Goal: Task Accomplishment & Management: Manage account settings

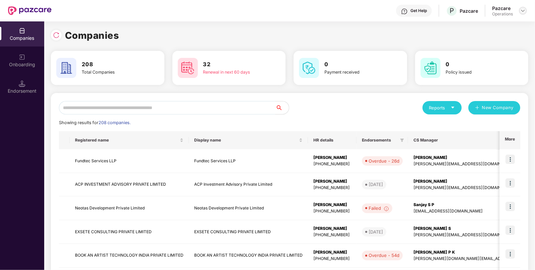
click at [522, 11] on img at bounding box center [522, 10] width 5 height 5
click at [493, 41] on div "Logout" at bounding box center [491, 38] width 87 height 13
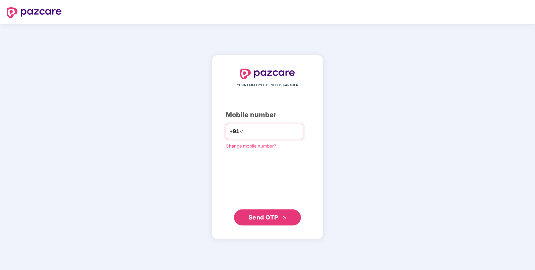
type input "**********"
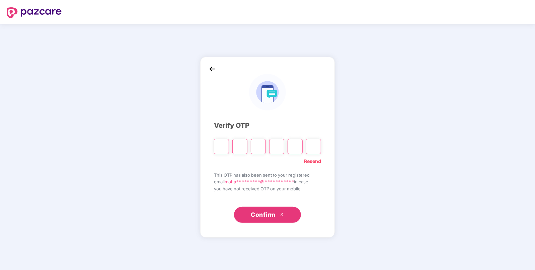
paste input "*"
type input "*"
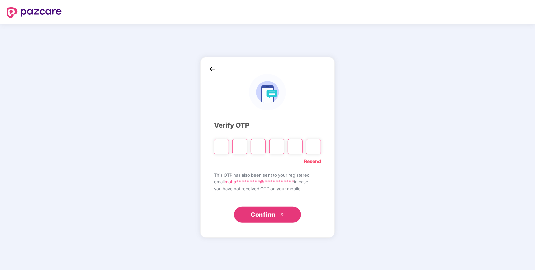
type input "*"
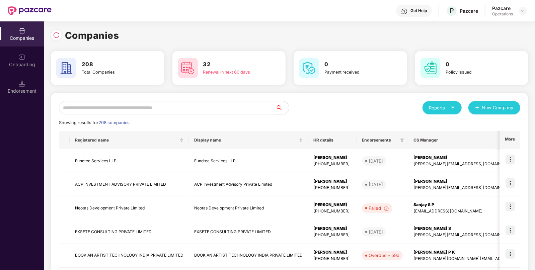
click at [199, 110] on input "text" at bounding box center [167, 107] width 217 height 13
paste input "**********"
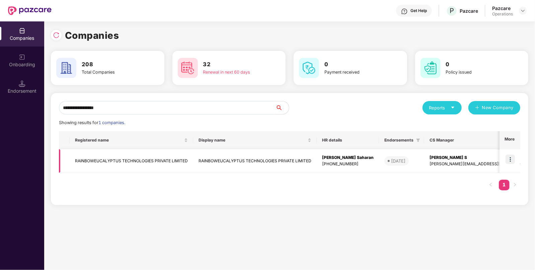
type input "**********"
click at [160, 158] on td "RAINBOWEUCALYPTUS TECHNOLOGIES PRIVATE LIMITED" at bounding box center [131, 161] width 123 height 24
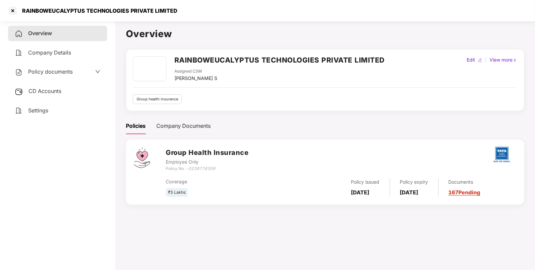
click at [84, 74] on div "Policy documents" at bounding box center [58, 72] width 86 height 9
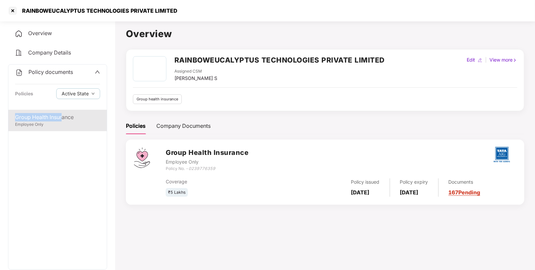
click at [63, 110] on div "Policy documents Policies Active State Group Health Insurance Employee Only" at bounding box center [57, 166] width 99 height 205
click at [75, 122] on div "Employee Only" at bounding box center [57, 124] width 85 height 6
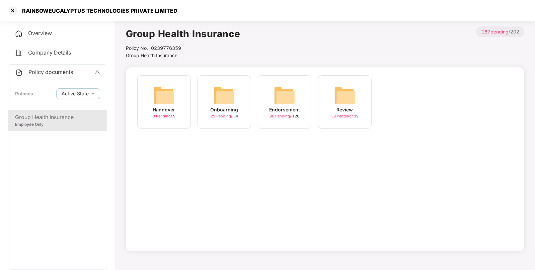
click at [289, 89] on img at bounding box center [284, 95] width 21 height 21
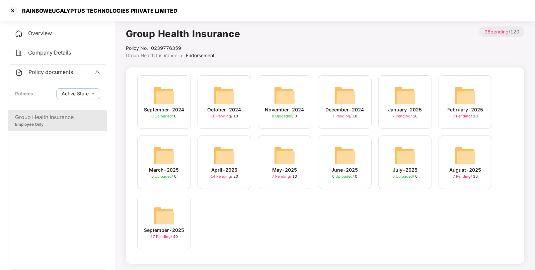
click at [149, 217] on div "September-2025 37 Pending / 40" at bounding box center [164, 223] width 54 height 54
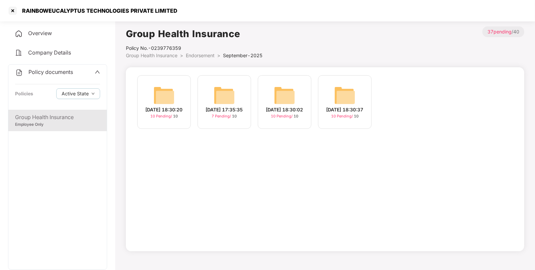
click at [154, 92] on img at bounding box center [163, 95] width 21 height 21
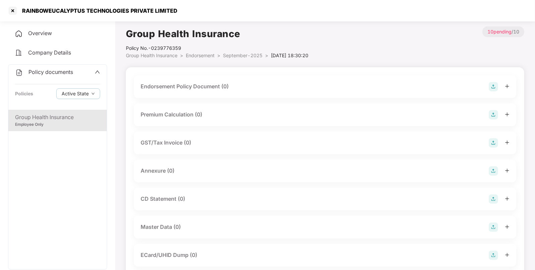
click at [495, 89] on img at bounding box center [493, 86] width 9 height 9
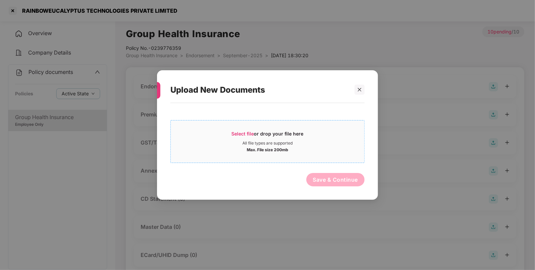
click at [282, 147] on div "Max. File size 200mb" at bounding box center [267, 149] width 41 height 7
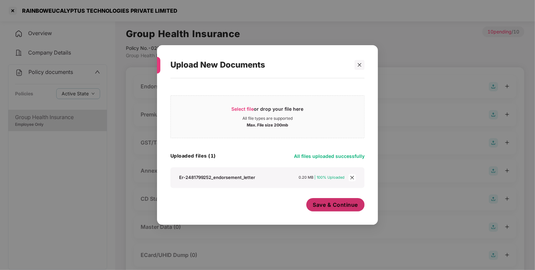
click at [343, 202] on span "Save & Continue" at bounding box center [335, 204] width 45 height 7
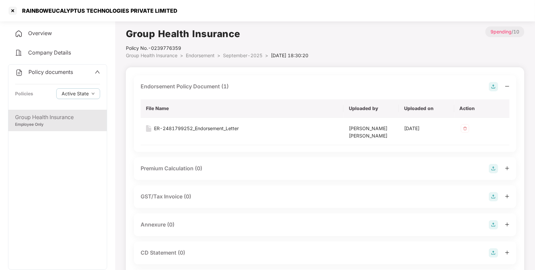
click at [495, 223] on img at bounding box center [493, 224] width 9 height 9
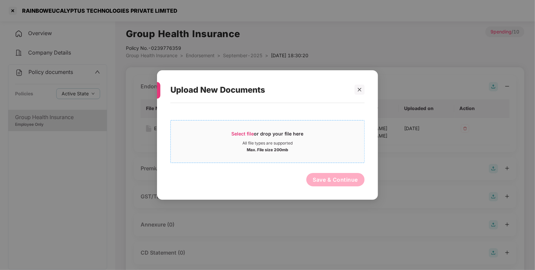
click at [300, 151] on div "Max. File size 200mb" at bounding box center [267, 149] width 193 height 7
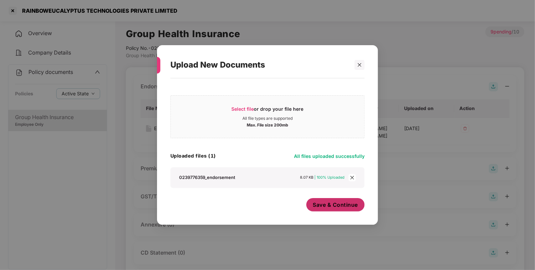
click at [338, 205] on span "Save & Continue" at bounding box center [335, 204] width 45 height 7
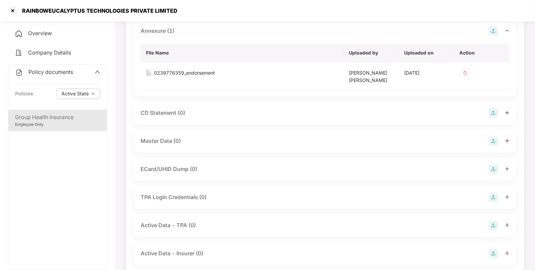
scroll to position [209, 0]
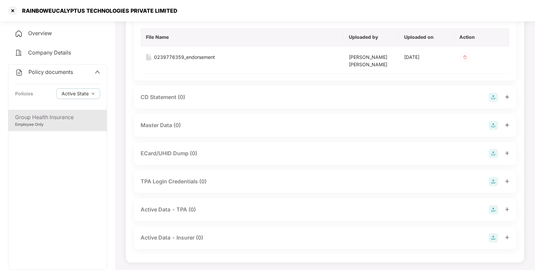
click at [491, 125] on img at bounding box center [493, 125] width 9 height 9
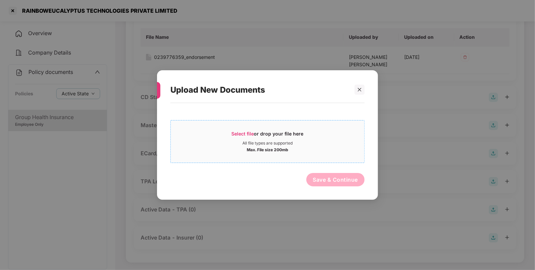
click at [334, 125] on div "Select file or drop your file here All file types are supported Max. File size …" at bounding box center [267, 141] width 194 height 43
click at [314, 140] on div "Select file or drop your file here" at bounding box center [267, 136] width 193 height 10
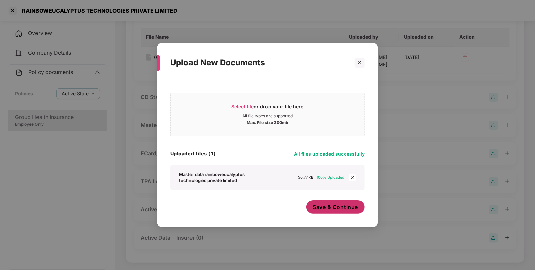
click at [335, 210] on span "Save & Continue" at bounding box center [335, 206] width 45 height 7
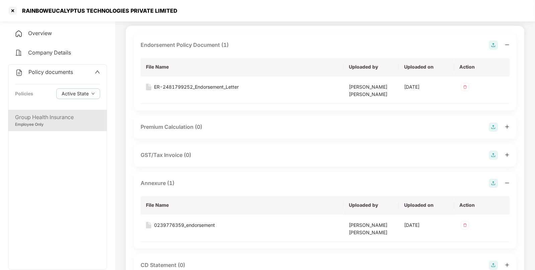
scroll to position [0, 0]
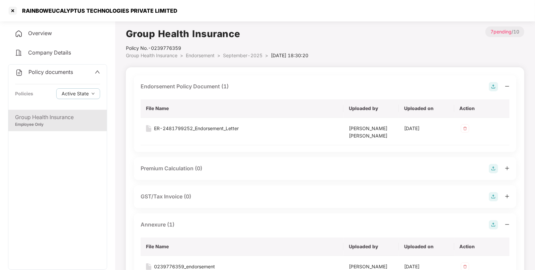
click at [258, 57] on span "September-2025" at bounding box center [242, 56] width 39 height 6
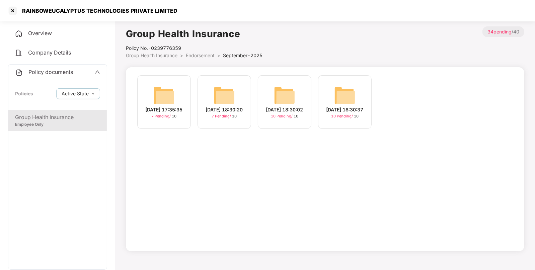
click at [276, 92] on img at bounding box center [284, 95] width 21 height 21
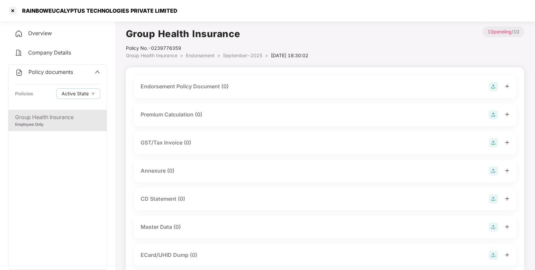
click at [492, 228] on img at bounding box center [493, 227] width 9 height 9
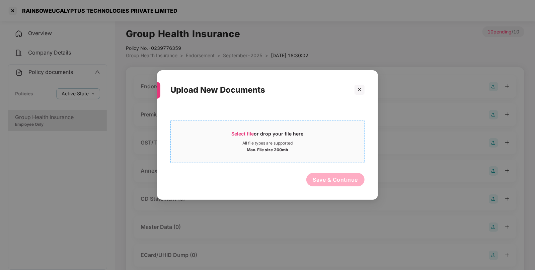
click at [293, 134] on div "Select file or drop your file here" at bounding box center [268, 136] width 72 height 10
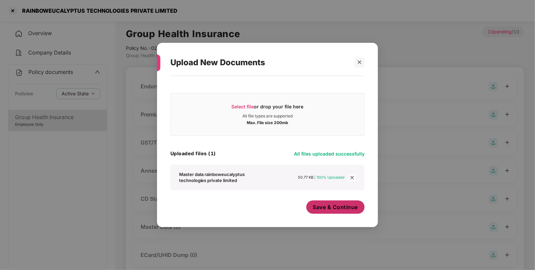
click at [334, 206] on span "Save & Continue" at bounding box center [335, 206] width 45 height 7
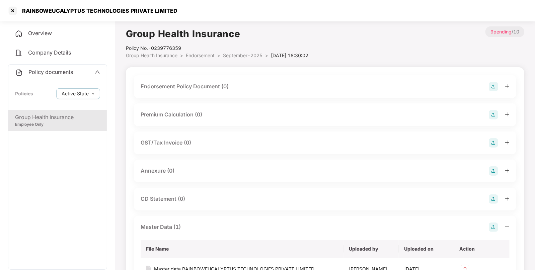
click at [492, 84] on img at bounding box center [493, 86] width 9 height 9
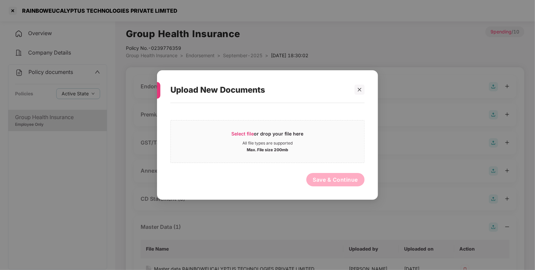
click at [299, 117] on div "Select file or drop your file here All file types are supported Max. File size …" at bounding box center [267, 140] width 194 height 46
click at [291, 137] on div "Select file or drop your file here" at bounding box center [268, 136] width 72 height 10
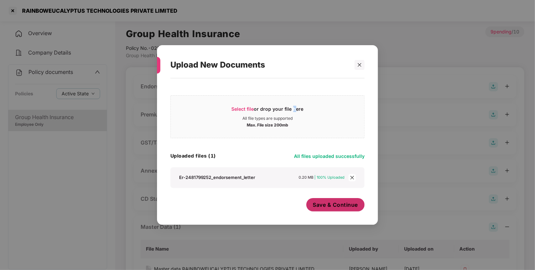
click at [315, 202] on span "Save & Continue" at bounding box center [335, 204] width 45 height 7
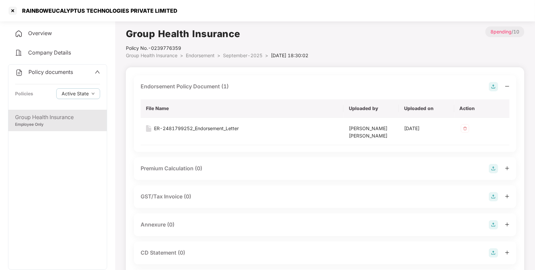
click at [491, 223] on img at bounding box center [493, 224] width 9 height 9
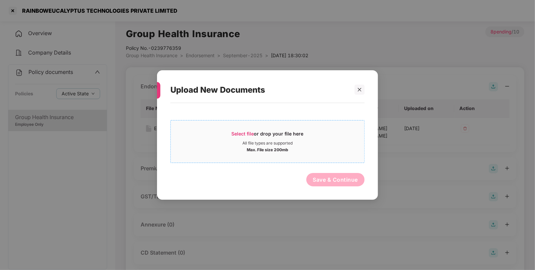
click at [262, 132] on div "Select file or drop your file here" at bounding box center [268, 136] width 72 height 10
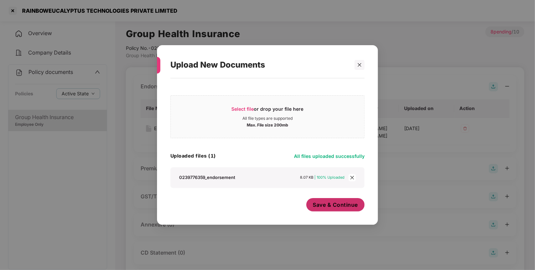
click at [347, 207] on span "Save & Continue" at bounding box center [335, 204] width 45 height 7
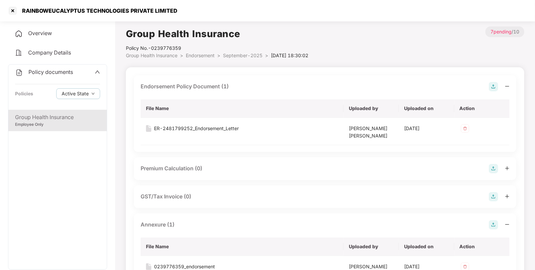
click at [60, 73] on span "Policy documents" at bounding box center [50, 72] width 45 height 7
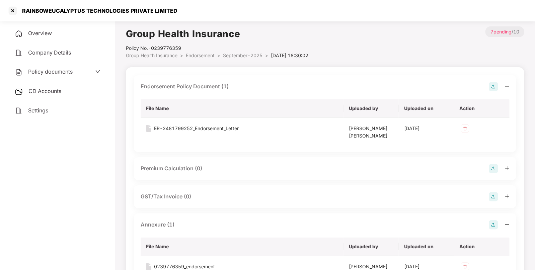
click at [65, 92] on div "CD Accounts" at bounding box center [57, 91] width 99 height 15
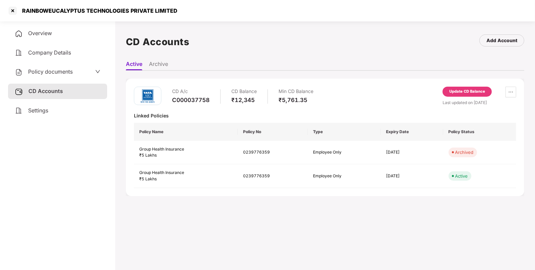
click at [459, 91] on div "Update CD Balance" at bounding box center [467, 92] width 36 height 6
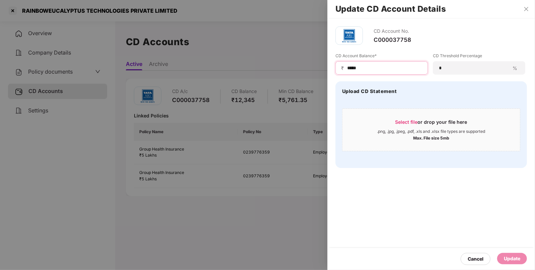
click at [384, 68] on input "*****" at bounding box center [384, 68] width 76 height 7
type input "*"
type input "****"
click at [515, 258] on div "Update" at bounding box center [512, 258] width 16 height 7
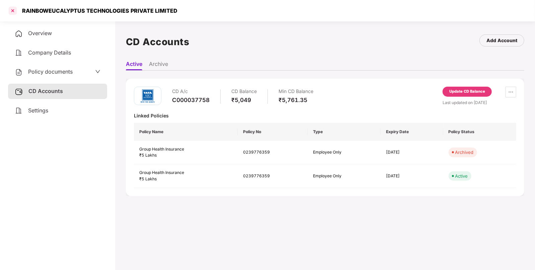
click at [12, 12] on div at bounding box center [12, 10] width 11 height 11
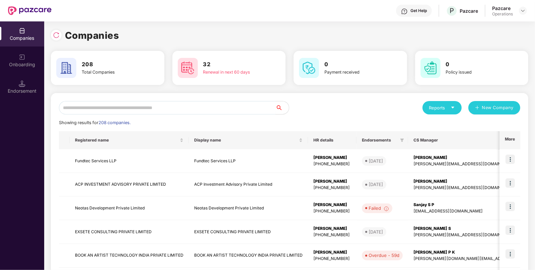
click at [258, 112] on input "text" at bounding box center [167, 107] width 217 height 13
paste input "**********"
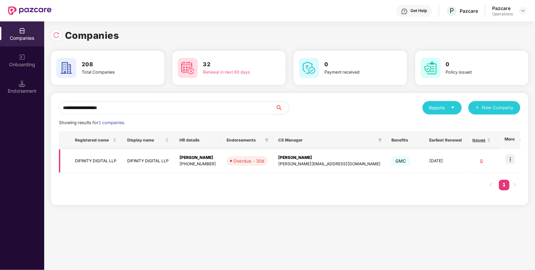
type input "**********"
click at [512, 162] on img at bounding box center [509, 159] width 9 height 9
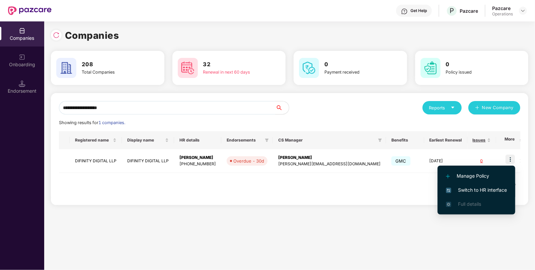
click at [468, 193] on span "Switch to HR interface" at bounding box center [476, 189] width 61 height 7
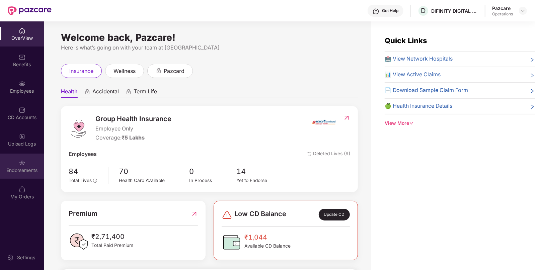
click at [21, 173] on div "Endorsements" at bounding box center [22, 170] width 44 height 7
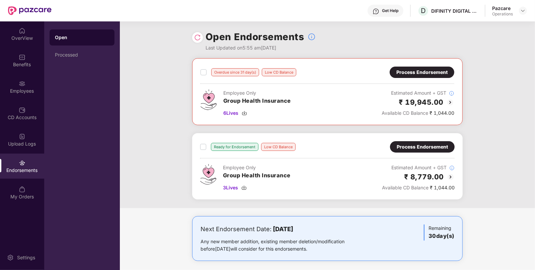
scroll to position [3, 0]
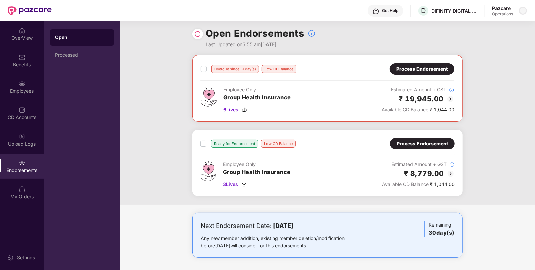
click at [523, 11] on img at bounding box center [522, 10] width 5 height 5
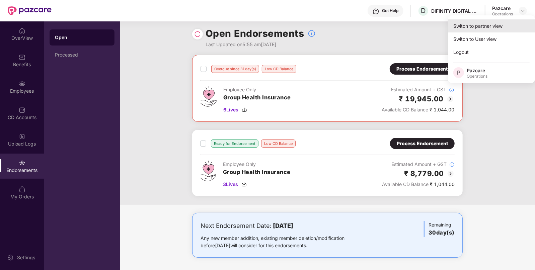
click at [478, 29] on div "Switch to partner view" at bounding box center [491, 25] width 87 height 13
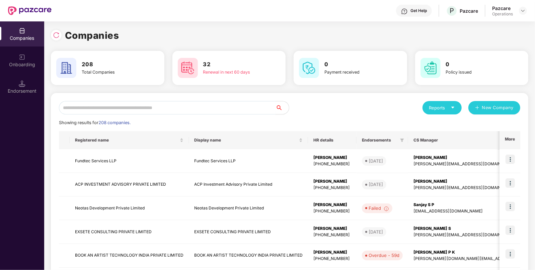
click at [265, 112] on input "text" at bounding box center [167, 107] width 217 height 13
paste input "**********"
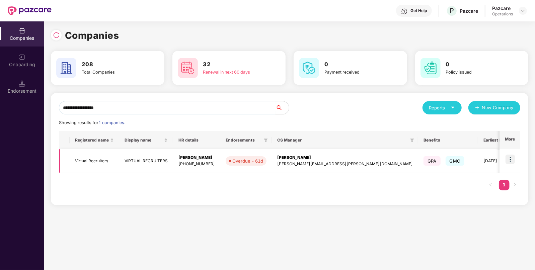
type input "**********"
click at [513, 160] on img at bounding box center [509, 159] width 9 height 9
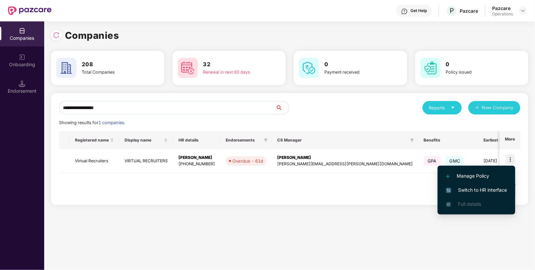
click at [471, 193] on span "Switch to HR interface" at bounding box center [476, 189] width 61 height 7
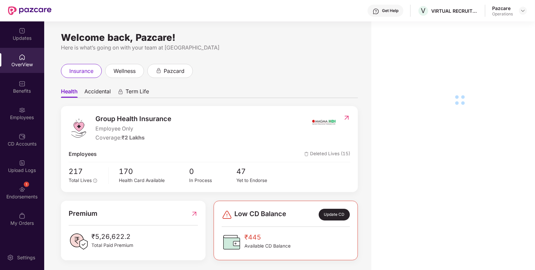
click at [17, 191] on div "1 Endorsements" at bounding box center [22, 192] width 44 height 25
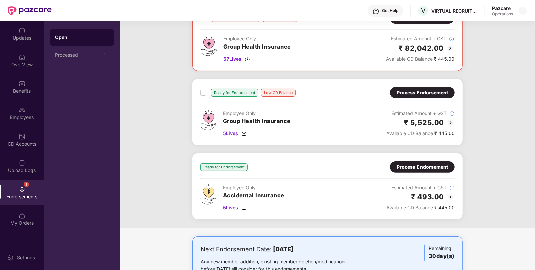
scroll to position [0, 0]
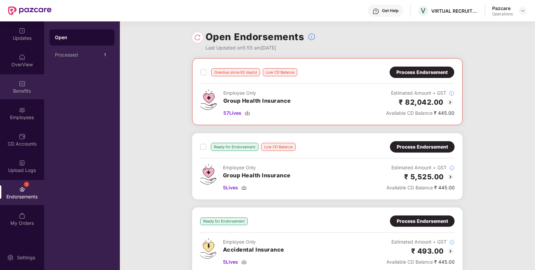
click at [24, 88] on div "Benefits" at bounding box center [22, 91] width 44 height 7
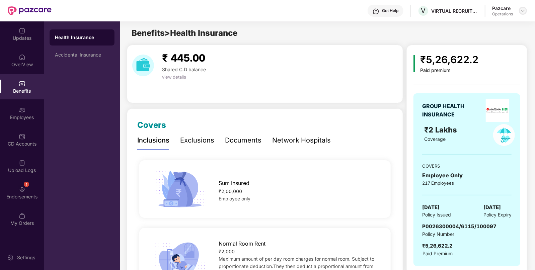
click at [521, 12] on img at bounding box center [522, 10] width 5 height 5
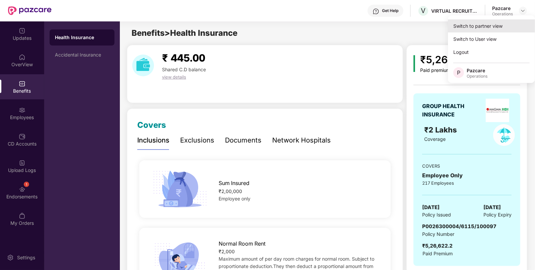
click at [492, 30] on div "Switch to partner view" at bounding box center [491, 25] width 87 height 13
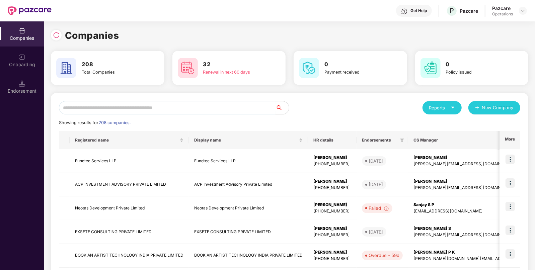
click at [208, 106] on input "text" at bounding box center [167, 107] width 217 height 13
paste input "*******"
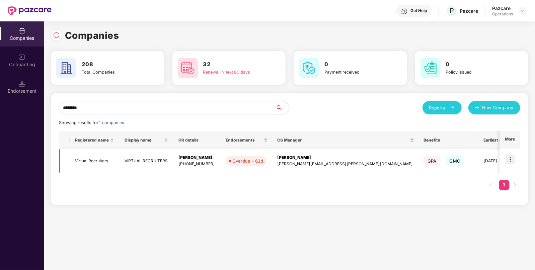
type input "*******"
click at [94, 163] on td "Virtual Recruiters" at bounding box center [95, 161] width 50 height 24
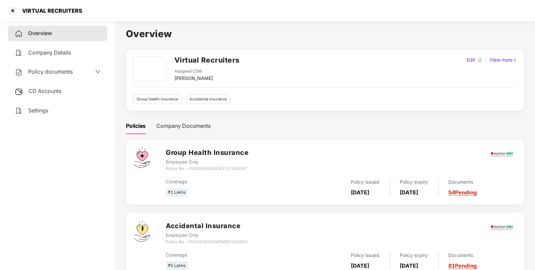
scroll to position [23, 0]
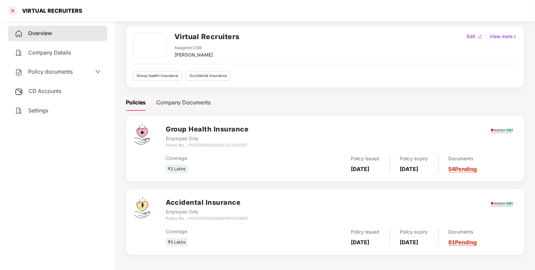
click at [11, 12] on div at bounding box center [12, 10] width 11 height 11
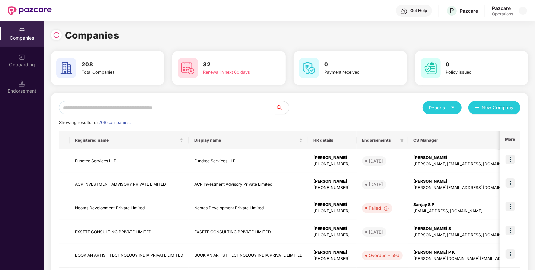
scroll to position [0, 0]
click at [240, 107] on input "text" at bounding box center [167, 107] width 217 height 13
paste input "**********"
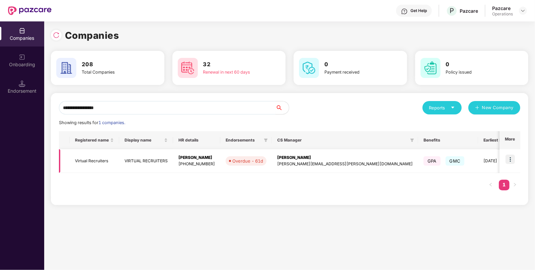
type input "**********"
click at [512, 158] on img at bounding box center [509, 159] width 9 height 9
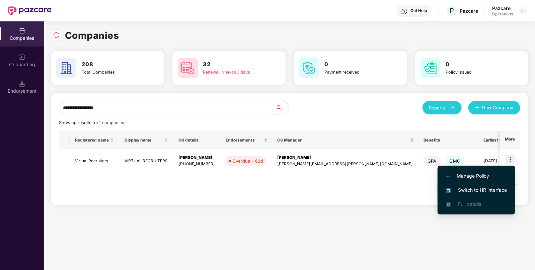
click at [489, 190] on span "Switch to HR interface" at bounding box center [476, 189] width 61 height 7
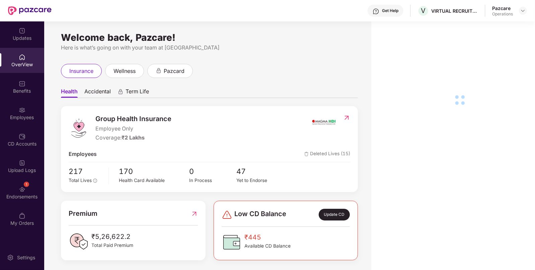
click at [32, 197] on div "Endorsements" at bounding box center [22, 196] width 44 height 7
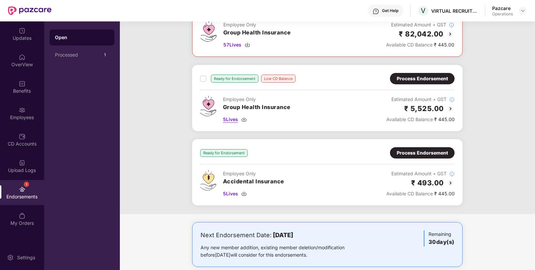
scroll to position [69, 0]
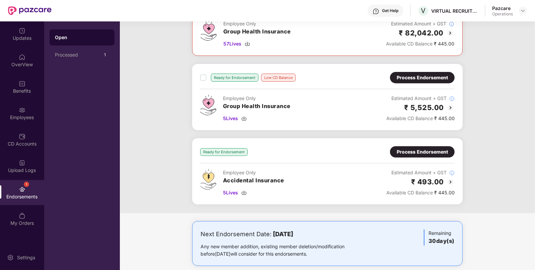
click at [446, 148] on div "Process Endorsement" at bounding box center [422, 151] width 51 height 7
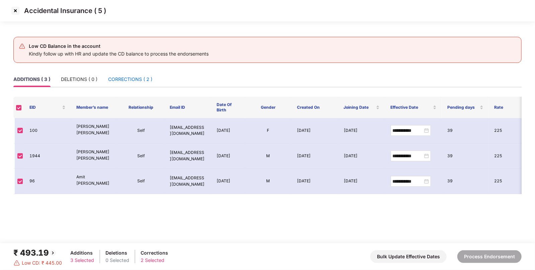
click at [146, 79] on div "CORRECTIONS ( 2 )" at bounding box center [130, 79] width 44 height 7
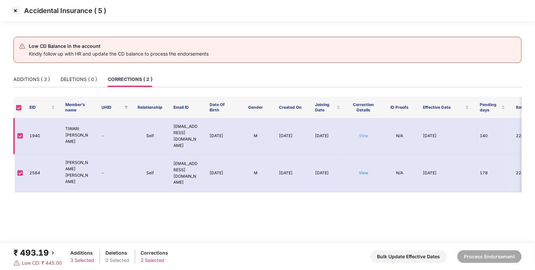
click at [360, 133] on link "View" at bounding box center [363, 135] width 9 height 5
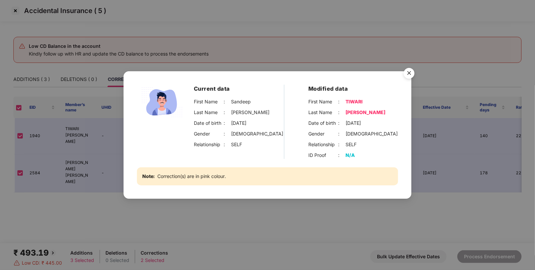
click at [409, 74] on img "Close" at bounding box center [409, 74] width 19 height 19
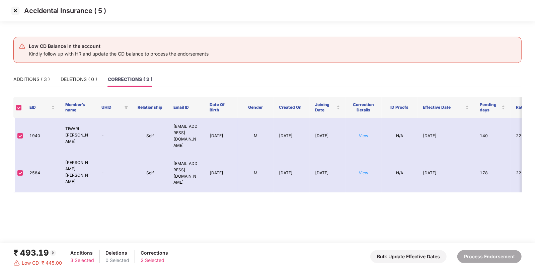
click at [363, 170] on link "View" at bounding box center [363, 172] width 9 height 5
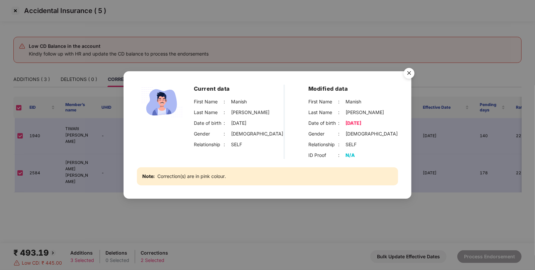
click at [410, 72] on img "Close" at bounding box center [409, 74] width 19 height 19
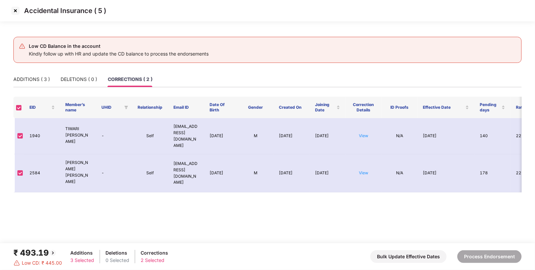
click at [15, 10] on img at bounding box center [15, 10] width 11 height 11
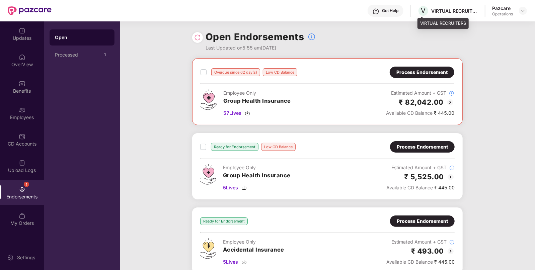
click at [449, 10] on div "VIRTUAL RECRUITERS" at bounding box center [454, 11] width 47 height 6
copy div "VIRTUAL"
click at [526, 12] on div at bounding box center [523, 11] width 8 height 8
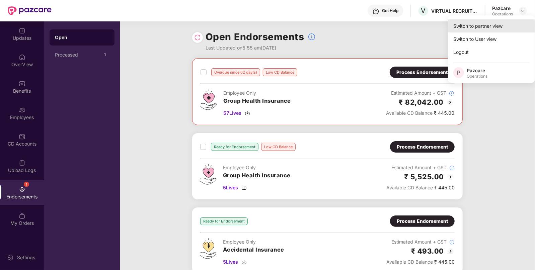
click at [494, 27] on div "Switch to partner view" at bounding box center [491, 25] width 87 height 13
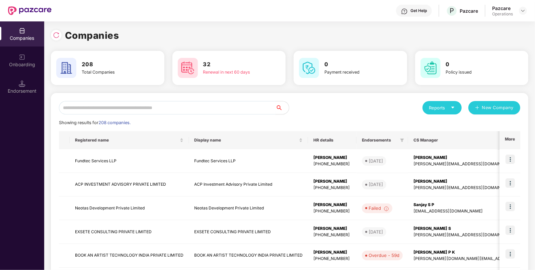
click at [244, 110] on input "text" at bounding box center [167, 107] width 217 height 13
paste input "*******"
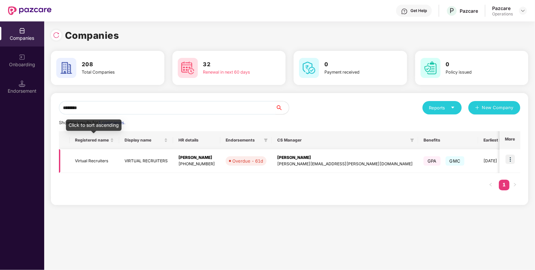
type input "*******"
click at [86, 163] on td "Virtual Recruiters" at bounding box center [95, 161] width 50 height 24
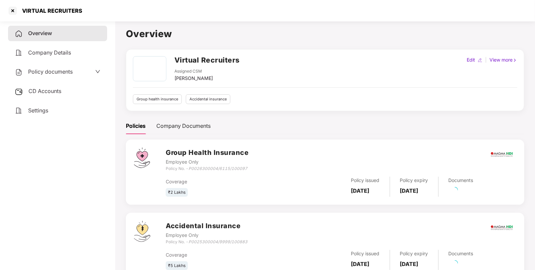
click at [67, 92] on div "CD Accounts" at bounding box center [57, 91] width 99 height 15
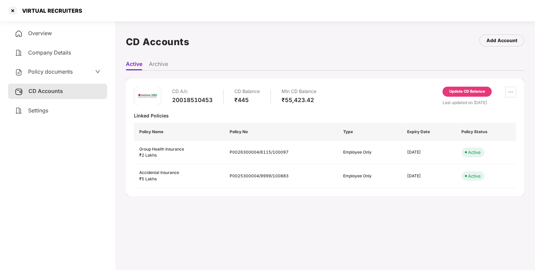
scroll to position [18, 0]
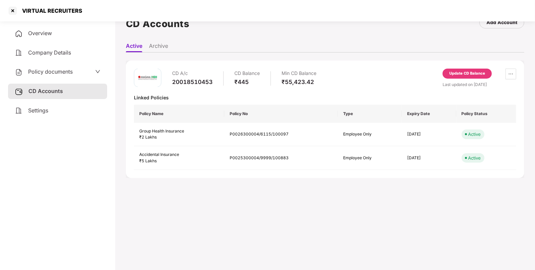
click at [35, 6] on div "VIRTUAL RECRUITERS" at bounding box center [44, 10] width 75 height 11
copy div "VIRTUAL"
click at [9, 8] on div at bounding box center [12, 10] width 11 height 11
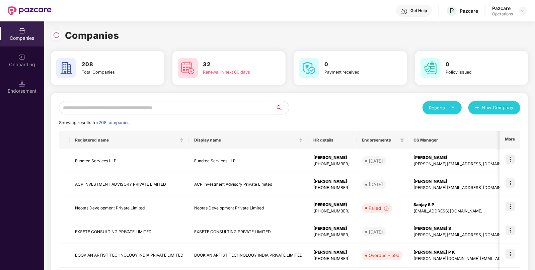
scroll to position [0, 0]
paste input "*******"
click at [232, 108] on input "*******" at bounding box center [167, 107] width 217 height 13
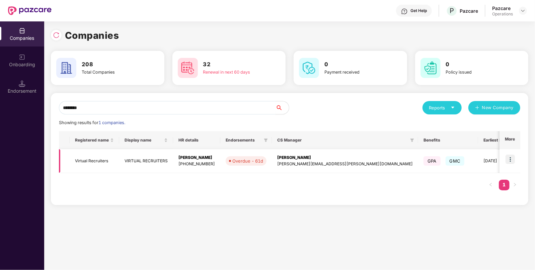
type input "*******"
click at [506, 155] on img at bounding box center [509, 159] width 9 height 9
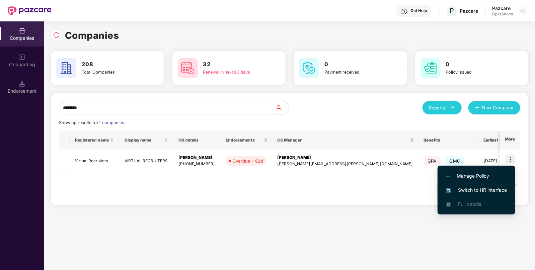
click at [488, 189] on span "Switch to HR interface" at bounding box center [476, 189] width 61 height 7
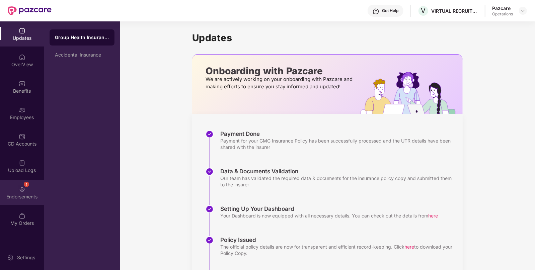
click at [17, 194] on div "Endorsements" at bounding box center [22, 196] width 44 height 7
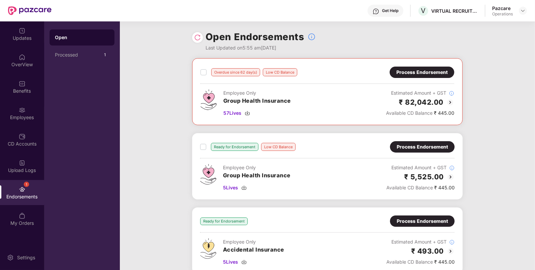
scroll to position [78, 0]
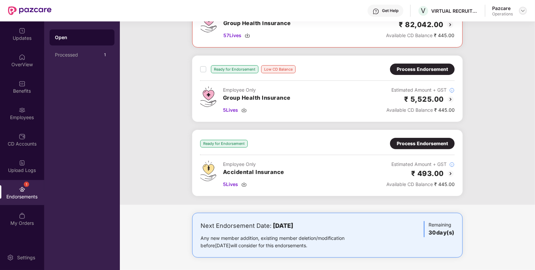
click at [522, 9] on img at bounding box center [522, 10] width 5 height 5
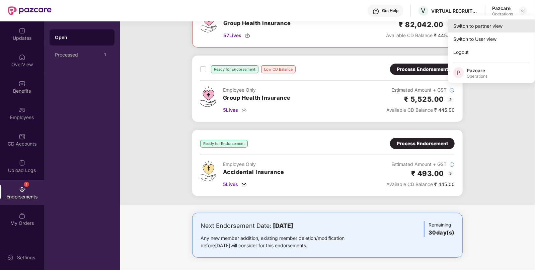
click at [502, 21] on div "Switch to partner view" at bounding box center [491, 25] width 87 height 13
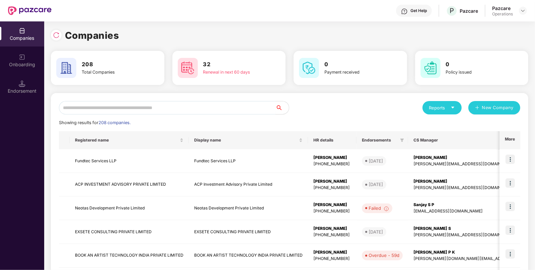
click at [164, 107] on input "text" at bounding box center [167, 107] width 217 height 13
paste input "*******"
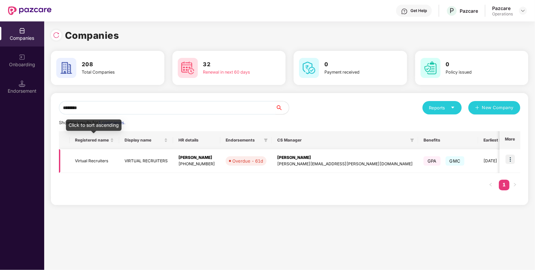
type input "*******"
click at [92, 161] on td "Virtual Recruiters" at bounding box center [95, 161] width 50 height 24
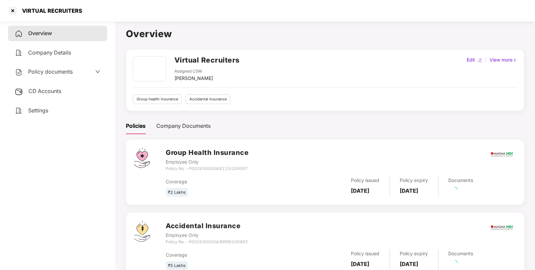
drag, startPoint x: 54, startPoint y: 90, endPoint x: 58, endPoint y: 91, distance: 3.7
click at [54, 91] on span "CD Accounts" at bounding box center [44, 91] width 33 height 7
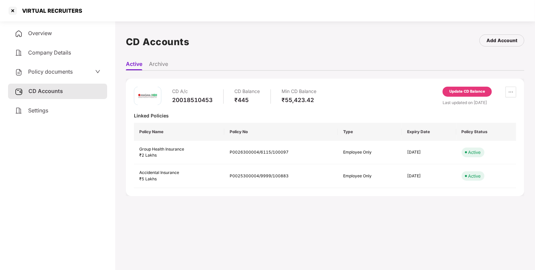
click at [459, 92] on div "Update CD Balance" at bounding box center [467, 92] width 36 height 6
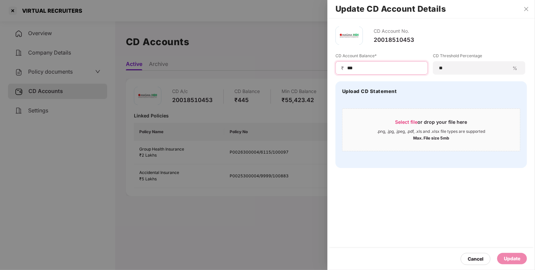
click at [387, 70] on input "***" at bounding box center [384, 68] width 76 height 7
type input "*"
type input "*****"
click at [515, 258] on div "Update" at bounding box center [512, 258] width 16 height 7
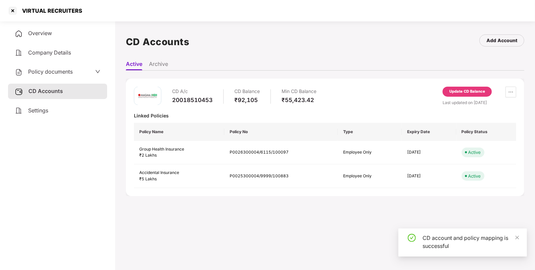
click at [460, 99] on div "Last updated on [DATE]" at bounding box center [479, 102] width 74 height 6
click at [450, 89] on div "Update CD Balance" at bounding box center [467, 92] width 36 height 6
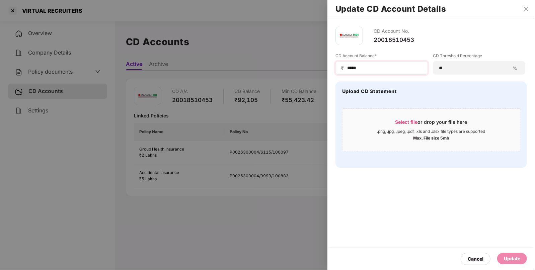
click at [395, 63] on div "₹ *****" at bounding box center [381, 67] width 92 height 13
click at [389, 73] on div "₹ *****" at bounding box center [381, 67] width 92 height 13
click at [391, 68] on input "*****" at bounding box center [384, 68] width 76 height 7
type input "*****"
click at [514, 262] on div "Update" at bounding box center [512, 258] width 16 height 7
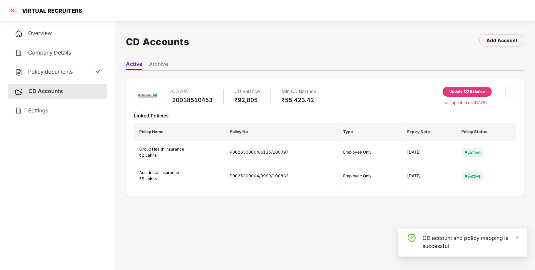
click at [14, 14] on div at bounding box center [12, 10] width 11 height 11
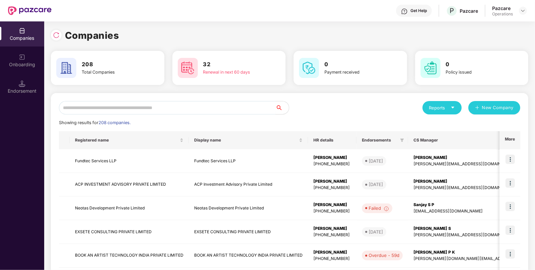
click at [133, 106] on input "text" at bounding box center [167, 107] width 217 height 13
paste input "*******"
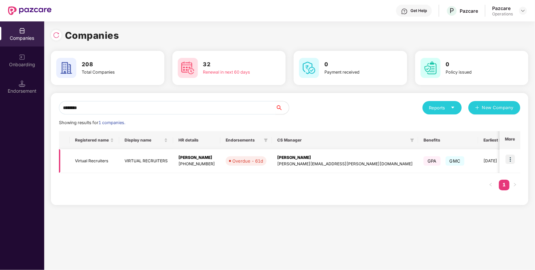
type input "*******"
click at [509, 159] on img at bounding box center [509, 159] width 9 height 9
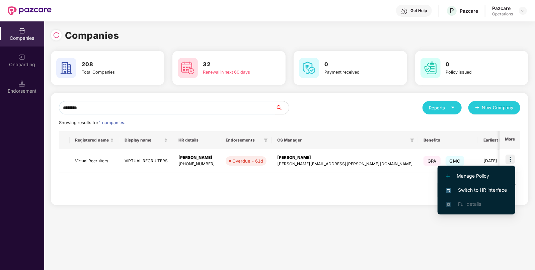
click at [486, 192] on span "Switch to HR interface" at bounding box center [476, 189] width 61 height 7
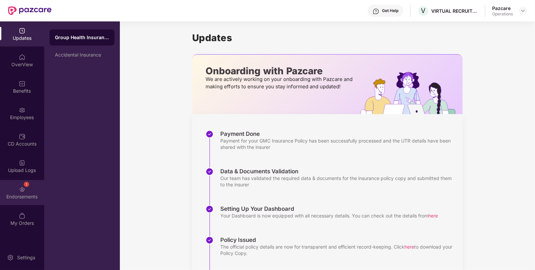
click at [19, 196] on div "Endorsements" at bounding box center [22, 196] width 44 height 7
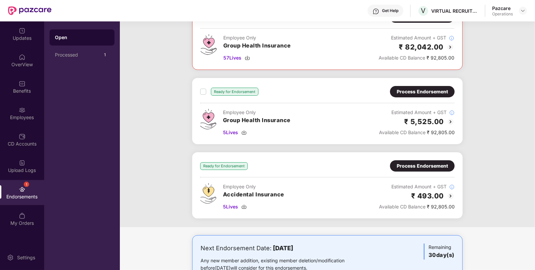
scroll to position [56, 0]
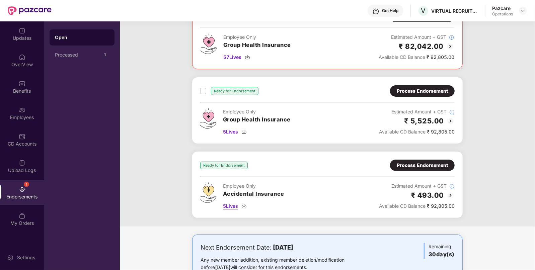
click at [228, 202] on span "5 Lives" at bounding box center [230, 205] width 15 height 7
click at [420, 163] on div "Process Endorsement" at bounding box center [422, 165] width 51 height 7
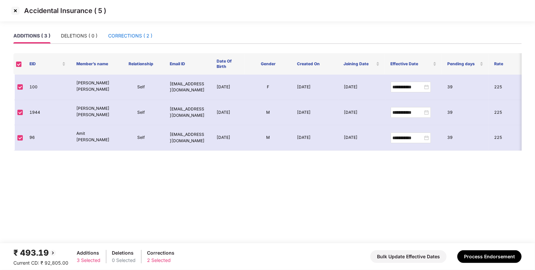
click at [131, 36] on div "CORRECTIONS ( 2 )" at bounding box center [130, 35] width 44 height 7
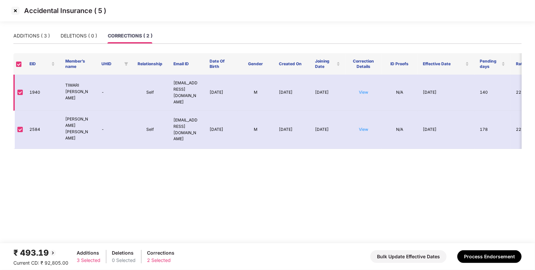
click at [365, 93] on td "View" at bounding box center [363, 93] width 36 height 36
click at [365, 91] on link "View" at bounding box center [363, 92] width 9 height 5
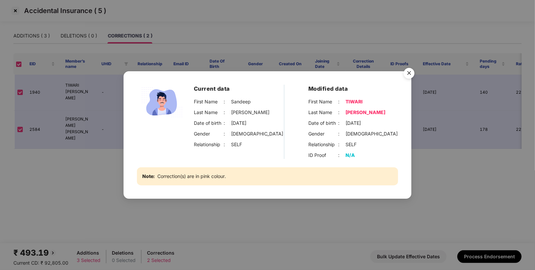
click at [409, 72] on img "Close" at bounding box center [409, 74] width 19 height 19
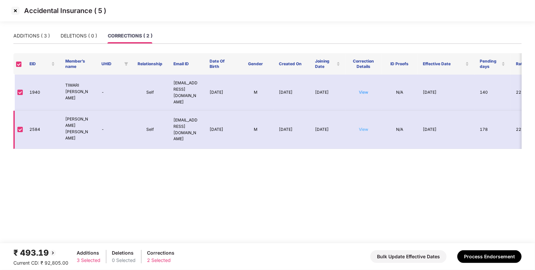
click at [364, 127] on link "View" at bounding box center [363, 129] width 9 height 5
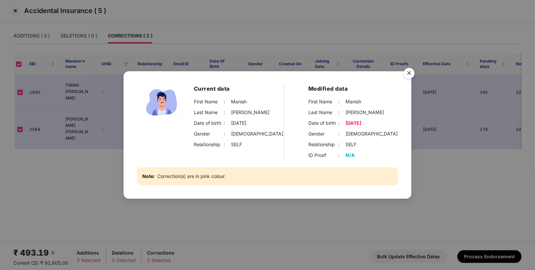
click at [409, 72] on img "Close" at bounding box center [409, 74] width 19 height 19
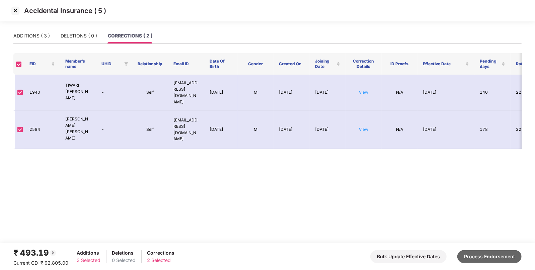
click at [486, 255] on button "Process Endorsement" at bounding box center [489, 256] width 64 height 13
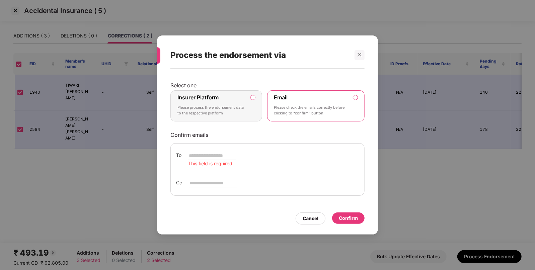
click at [218, 117] on div "Insurer Platform Please process the endorsement data to the respective platform" at bounding box center [211, 106] width 68 height 24
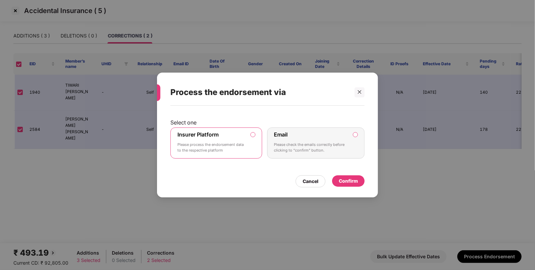
click at [353, 179] on div "Confirm" at bounding box center [348, 180] width 19 height 7
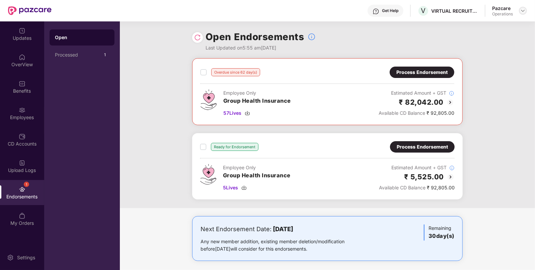
click at [523, 12] on img at bounding box center [522, 10] width 5 height 5
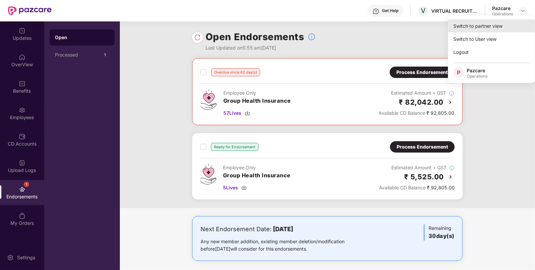
click at [495, 28] on div "Switch to partner view" at bounding box center [491, 25] width 87 height 13
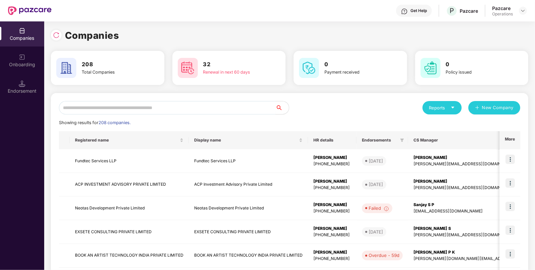
click at [238, 109] on input "text" at bounding box center [167, 107] width 217 height 13
paste input "**********"
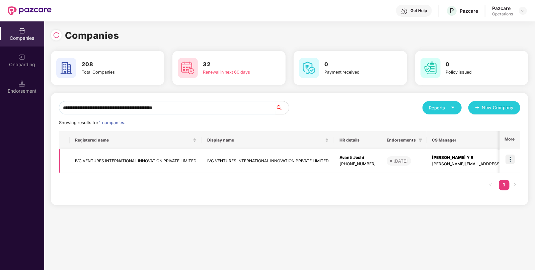
type input "**********"
click at [509, 159] on img at bounding box center [509, 159] width 9 height 9
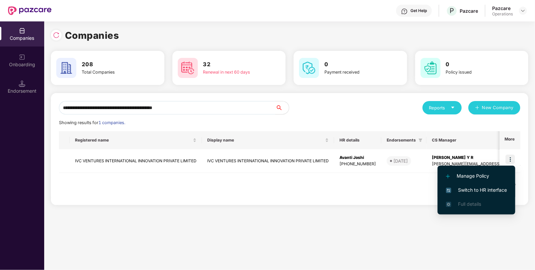
click at [472, 188] on span "Switch to HR interface" at bounding box center [476, 189] width 61 height 7
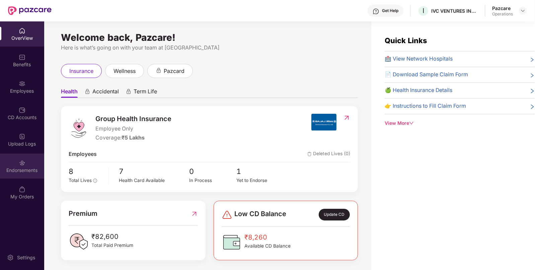
click at [17, 170] on div "Endorsements" at bounding box center [22, 170] width 44 height 7
